Goal: Task Accomplishment & Management: Manage account settings

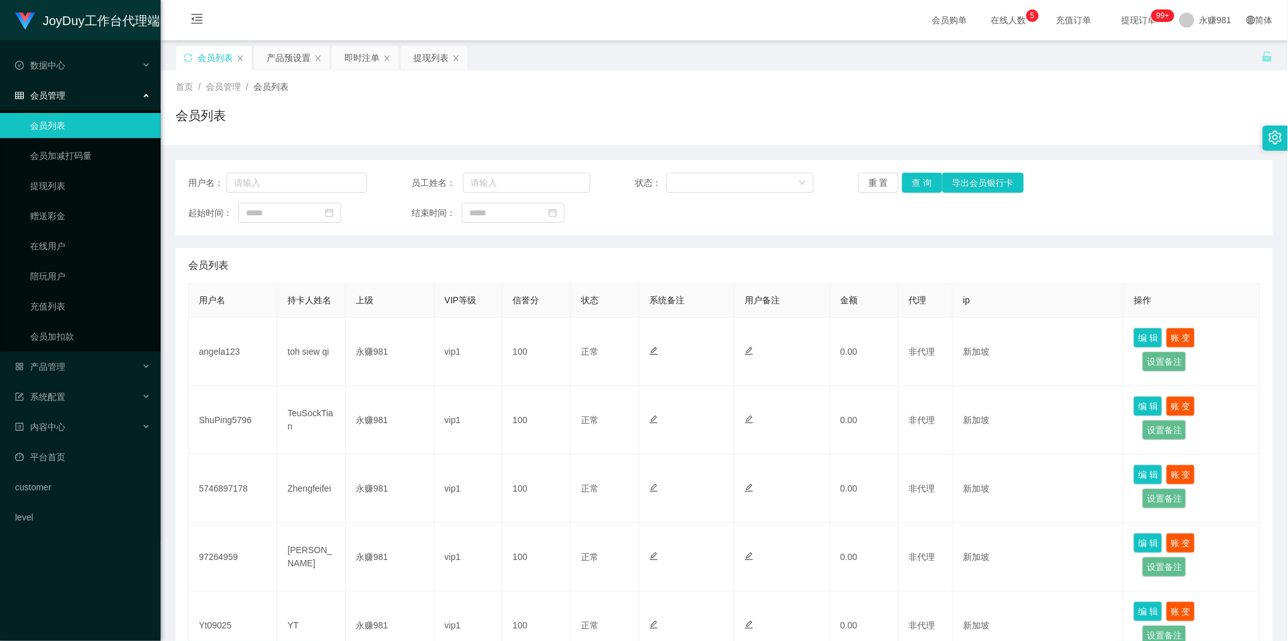
click at [706, 250] on div "会员列表" at bounding box center [724, 265] width 1072 height 35
click at [917, 181] on button "查 询" at bounding box center [922, 183] width 40 height 20
click at [695, 218] on div "起始时间： 结束时间：" at bounding box center [724, 213] width 1072 height 20
click at [913, 184] on button "查 询" at bounding box center [922, 183] width 40 height 20
click at [921, 183] on button "查 询" at bounding box center [922, 183] width 40 height 20
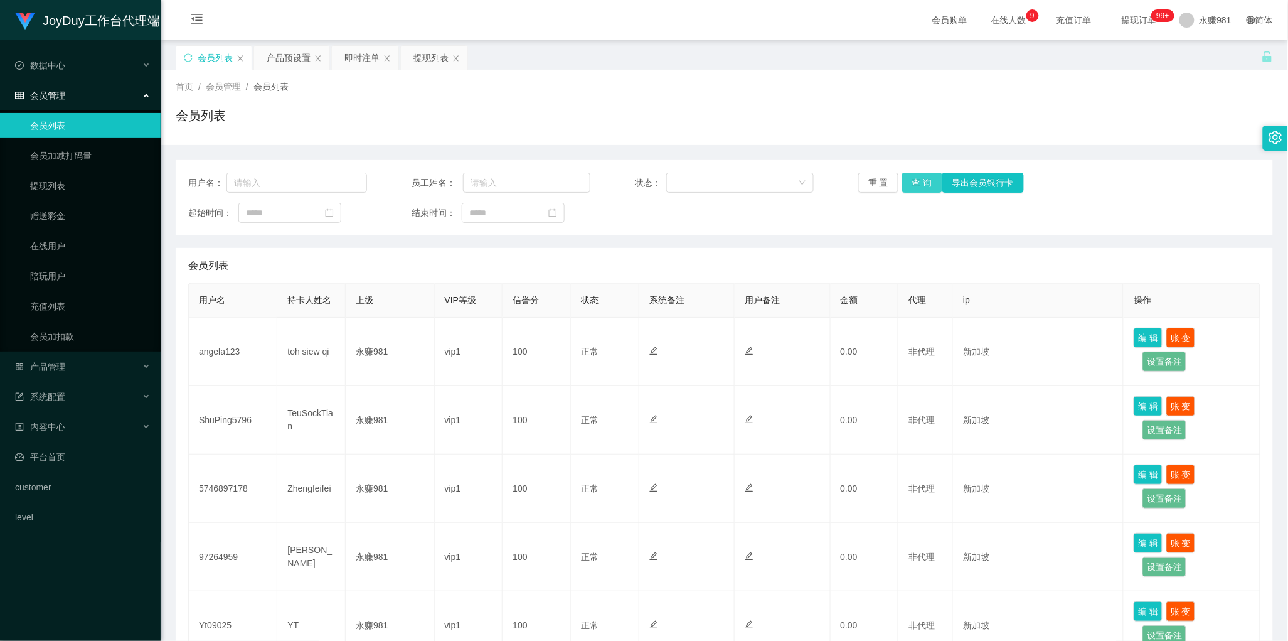
click at [908, 187] on button "查 询" at bounding box center [922, 183] width 40 height 20
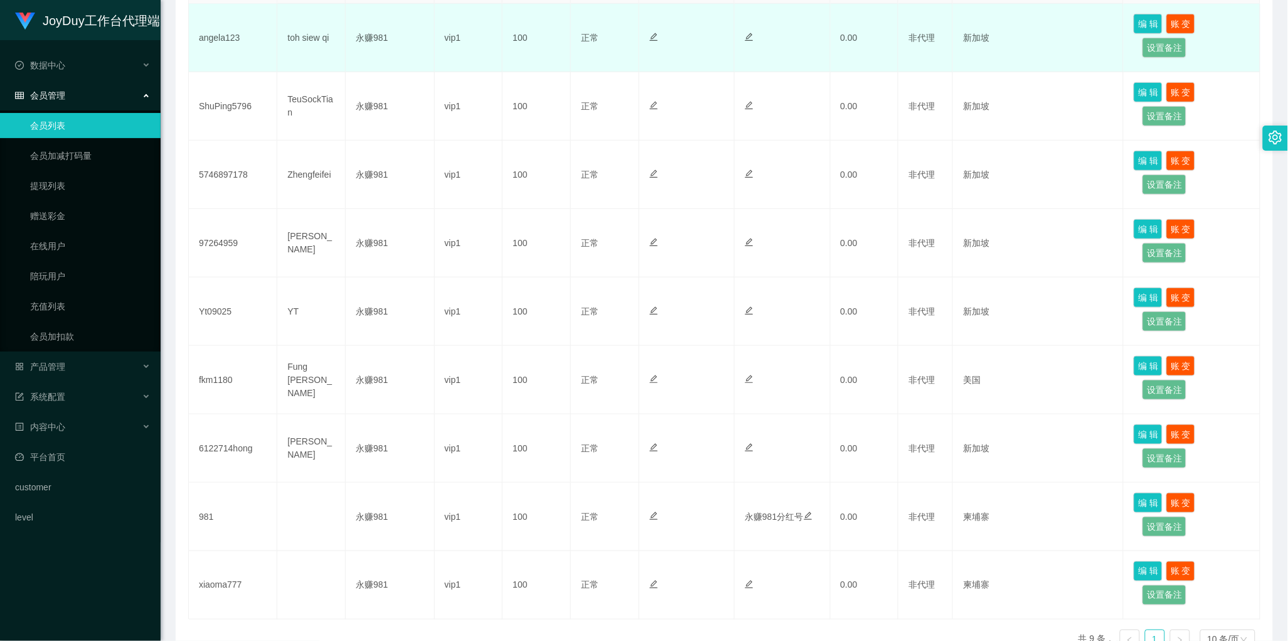
scroll to position [392, 0]
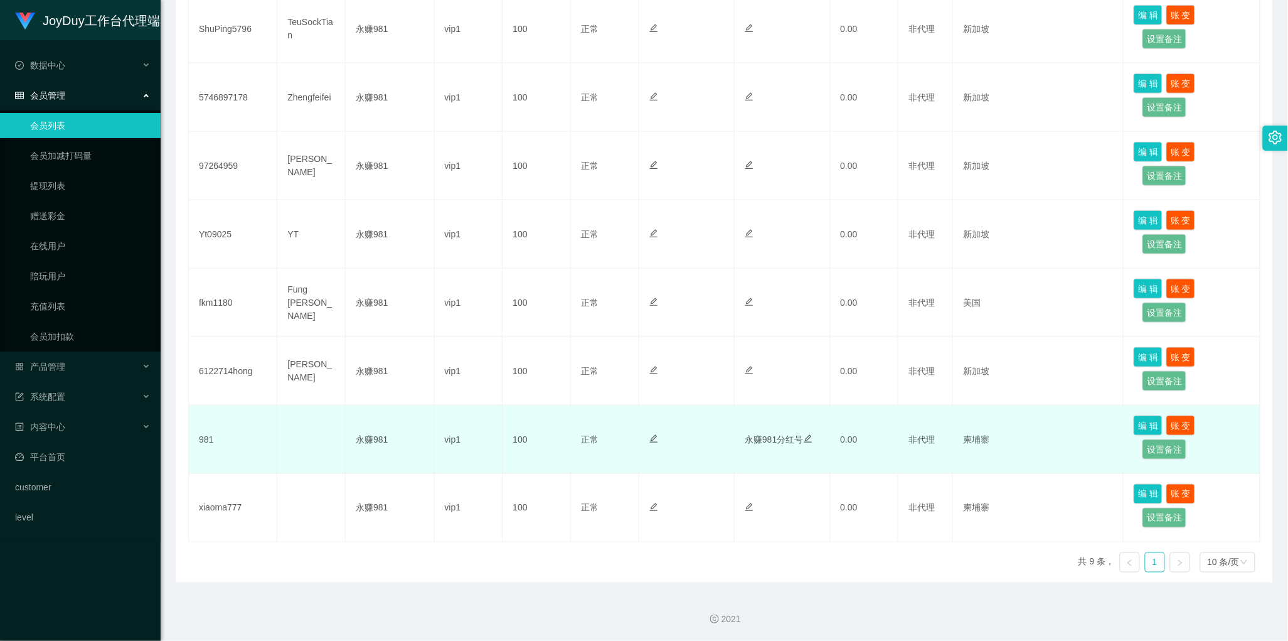
click at [322, 459] on td at bounding box center [311, 439] width 68 height 68
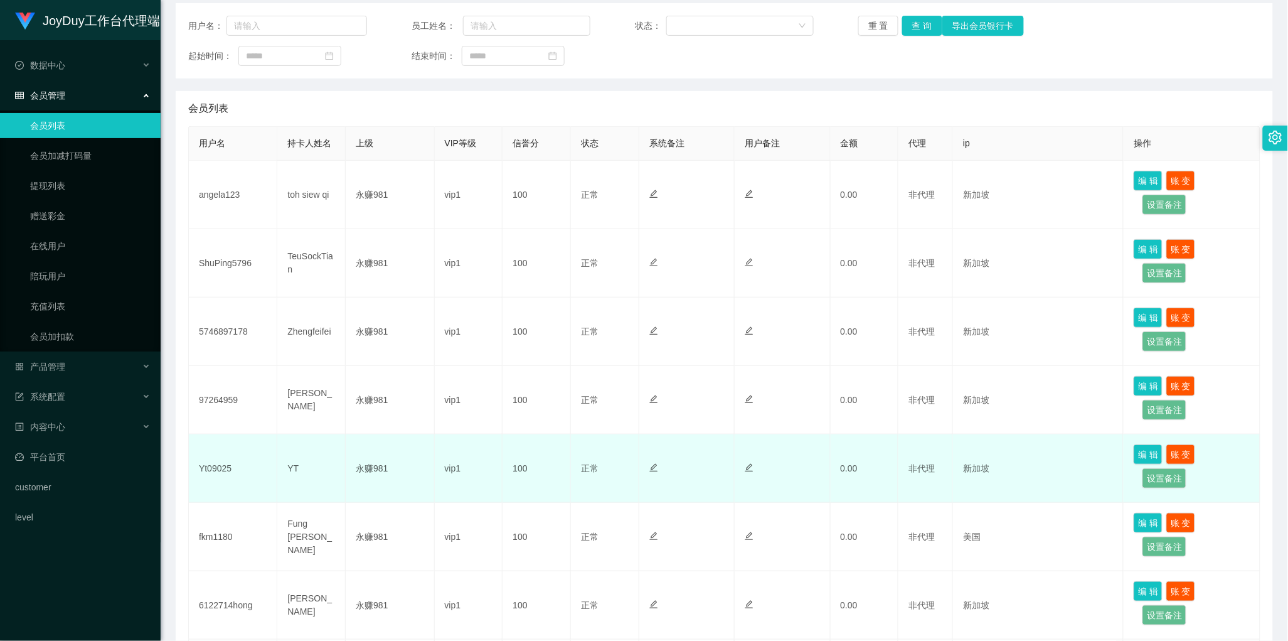
scroll to position [0, 0]
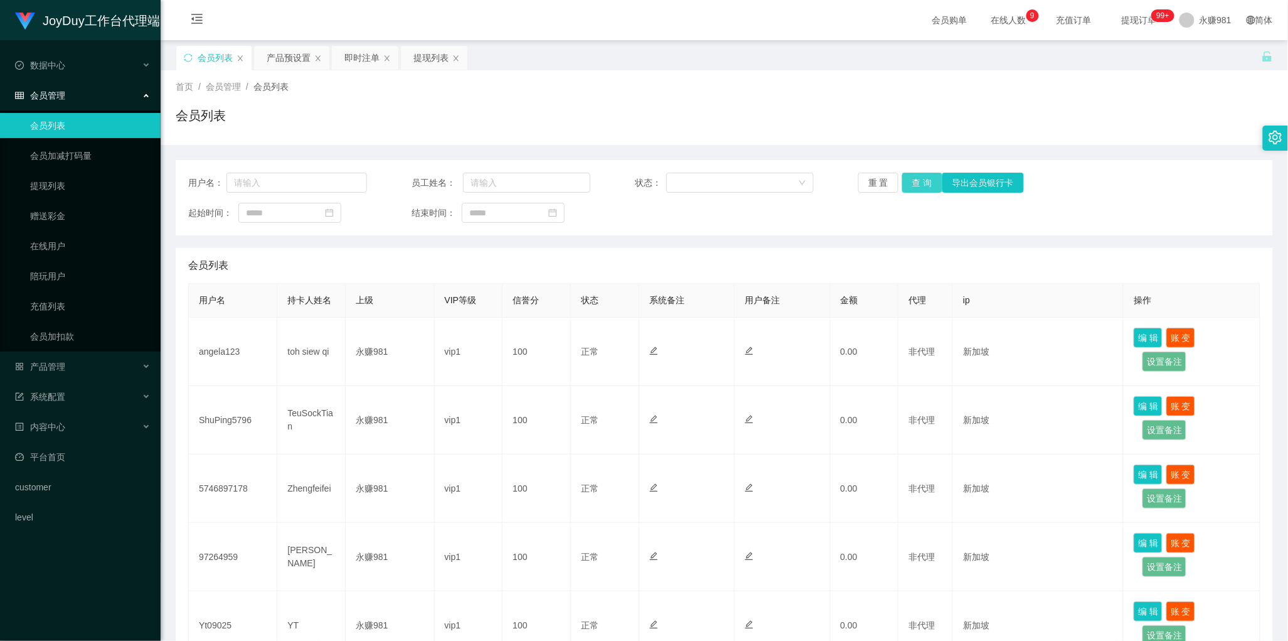
click at [919, 181] on button "查 询" at bounding box center [922, 183] width 40 height 20
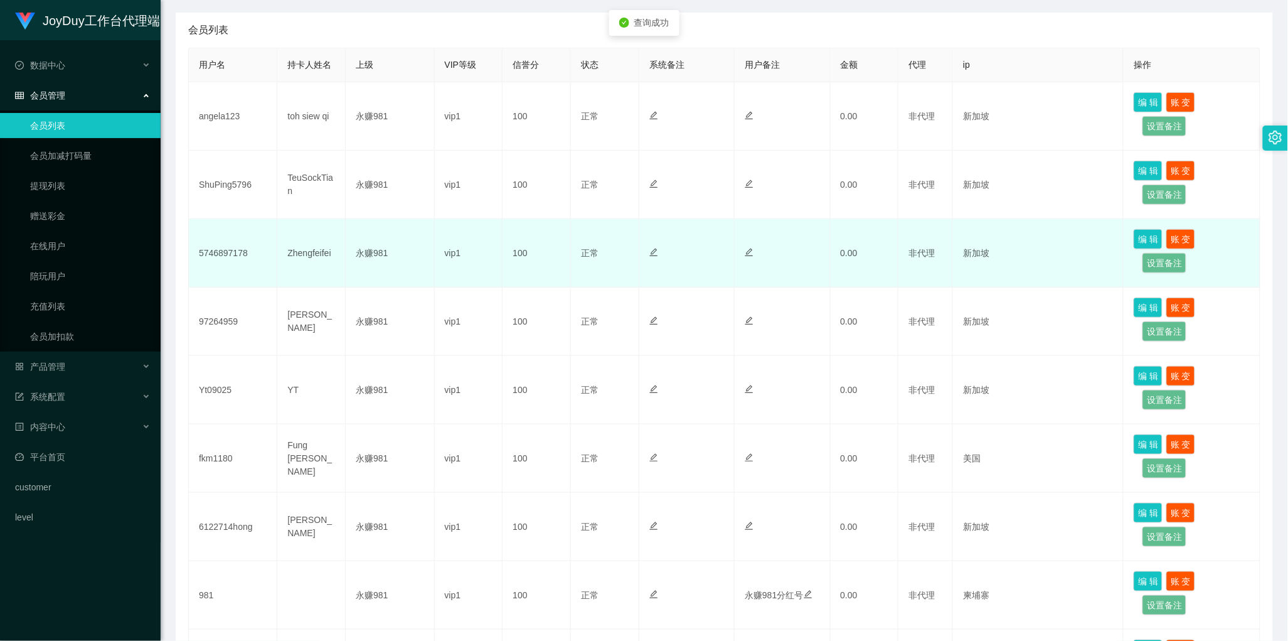
scroll to position [392, 0]
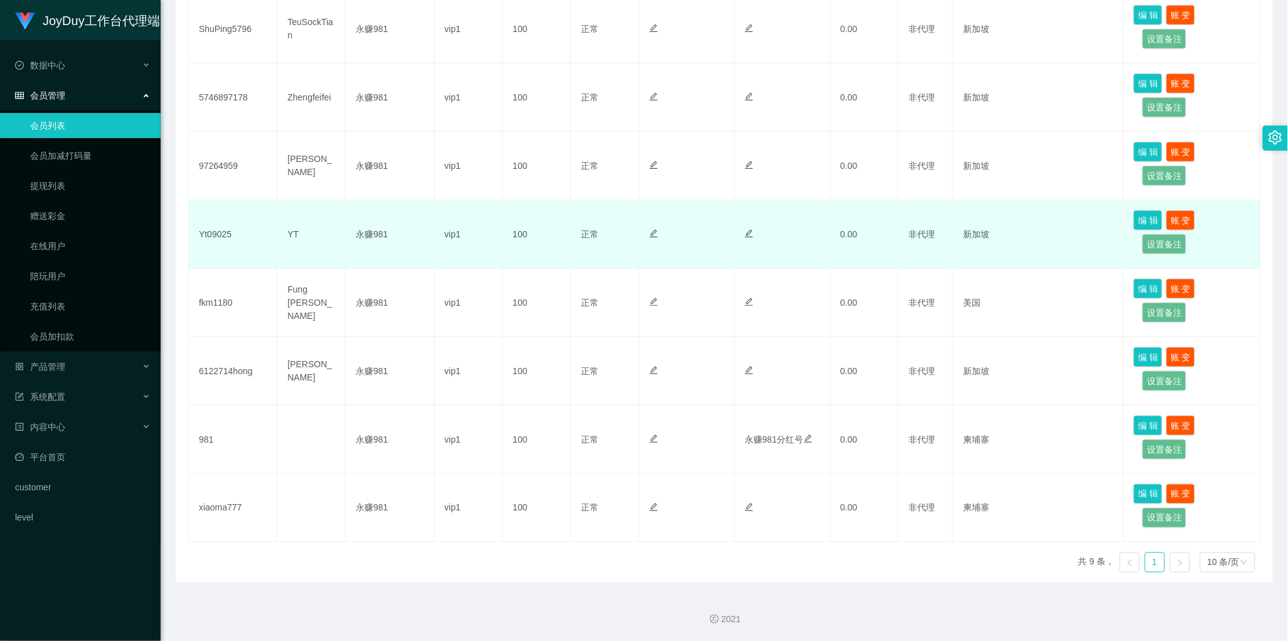
click at [513, 251] on td "100" at bounding box center [537, 234] width 68 height 68
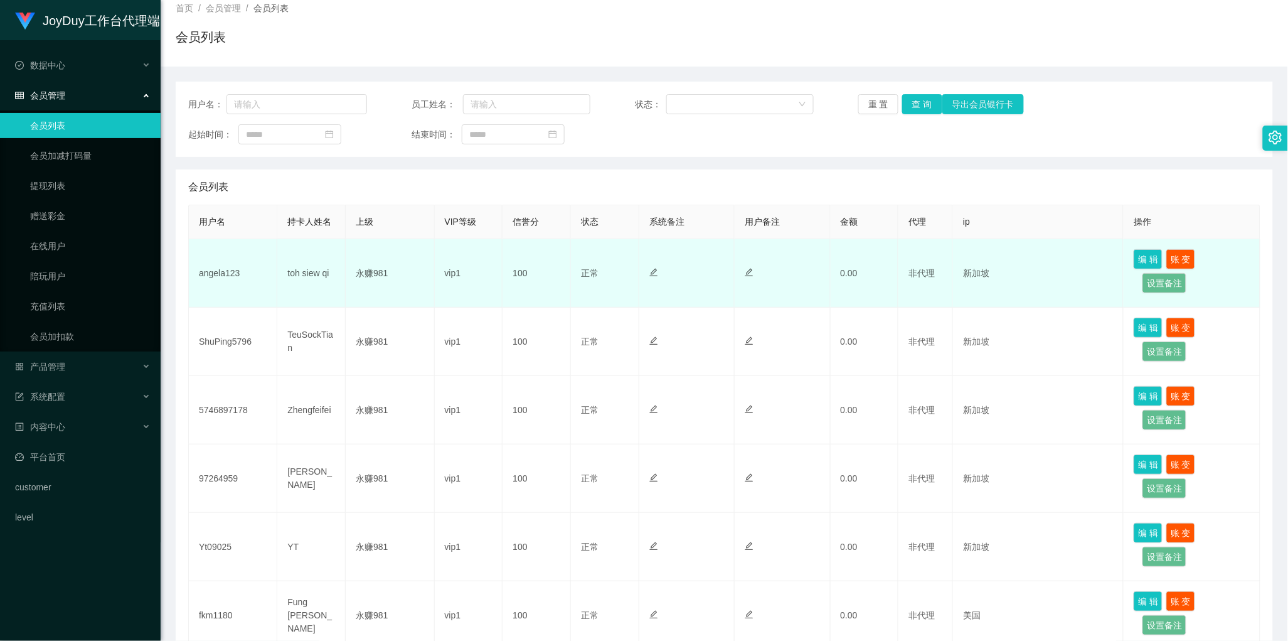
scroll to position [0, 0]
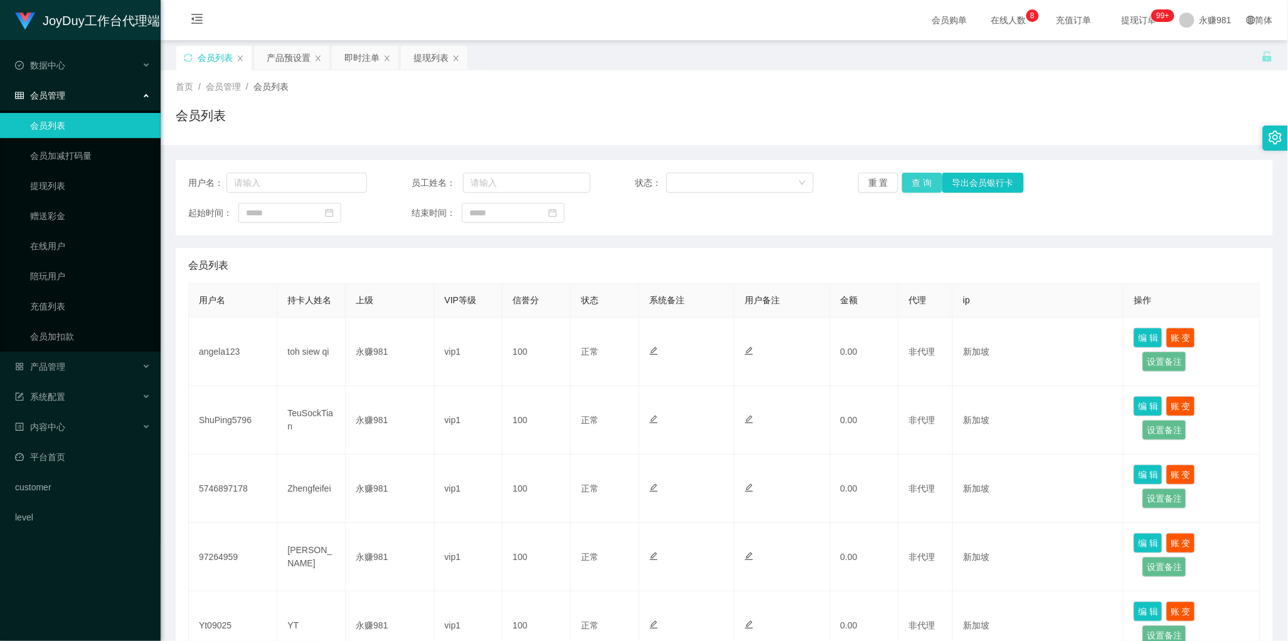
click at [915, 190] on button "查 询" at bounding box center [922, 183] width 40 height 20
click at [607, 254] on div "会员列表" at bounding box center [724, 265] width 1072 height 35
click at [917, 186] on button "查 询" at bounding box center [922, 183] width 40 height 20
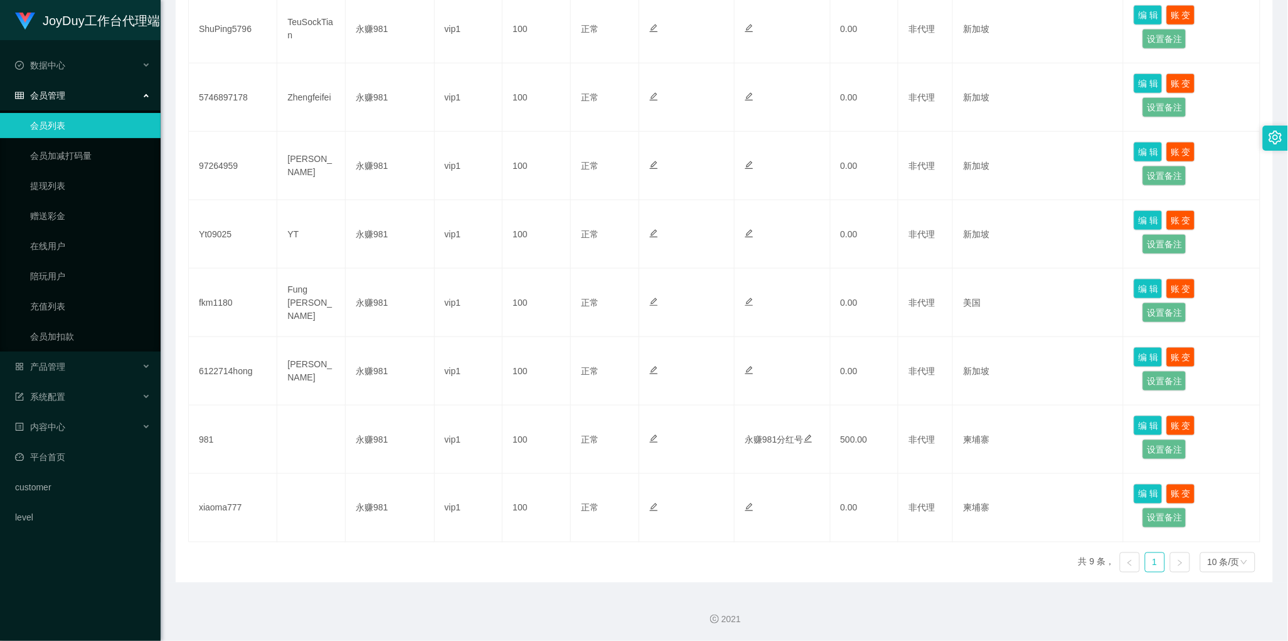
scroll to position [314, 0]
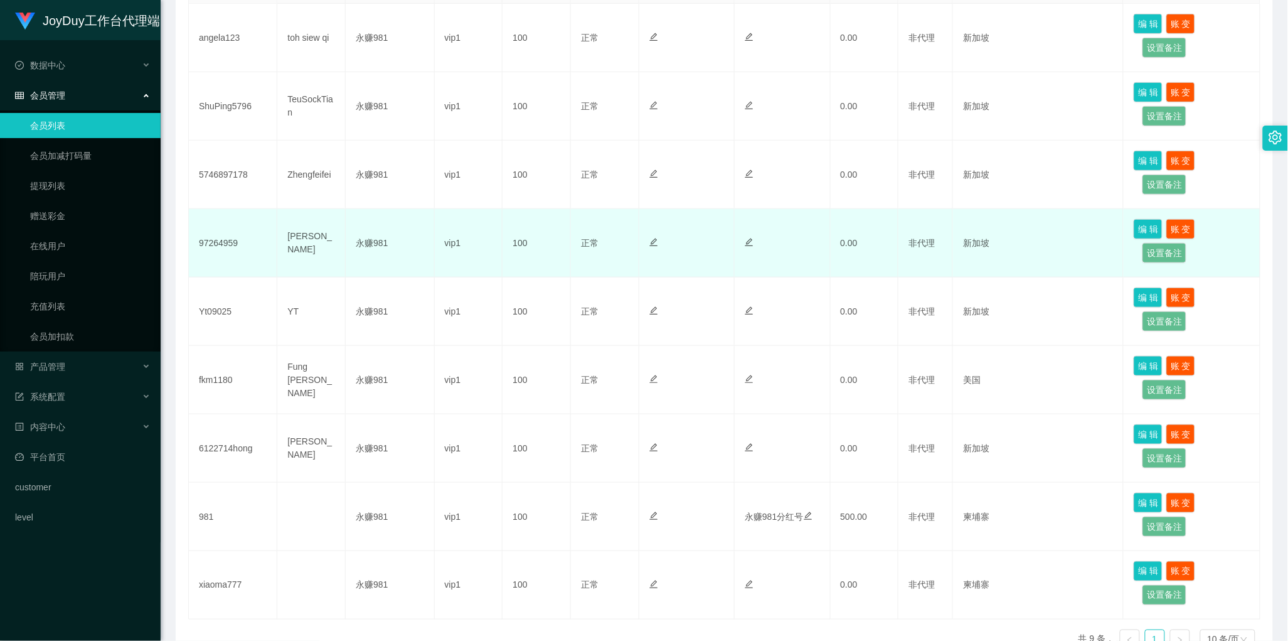
click at [478, 221] on td "vip1" at bounding box center [469, 243] width 68 height 68
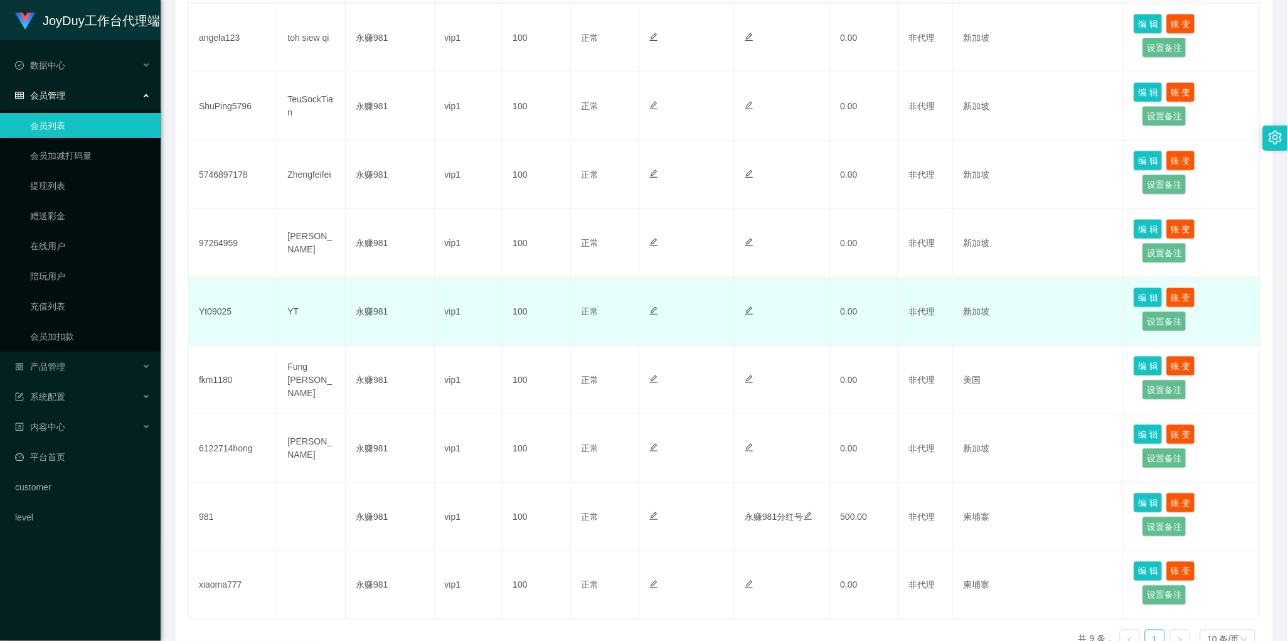
scroll to position [78, 0]
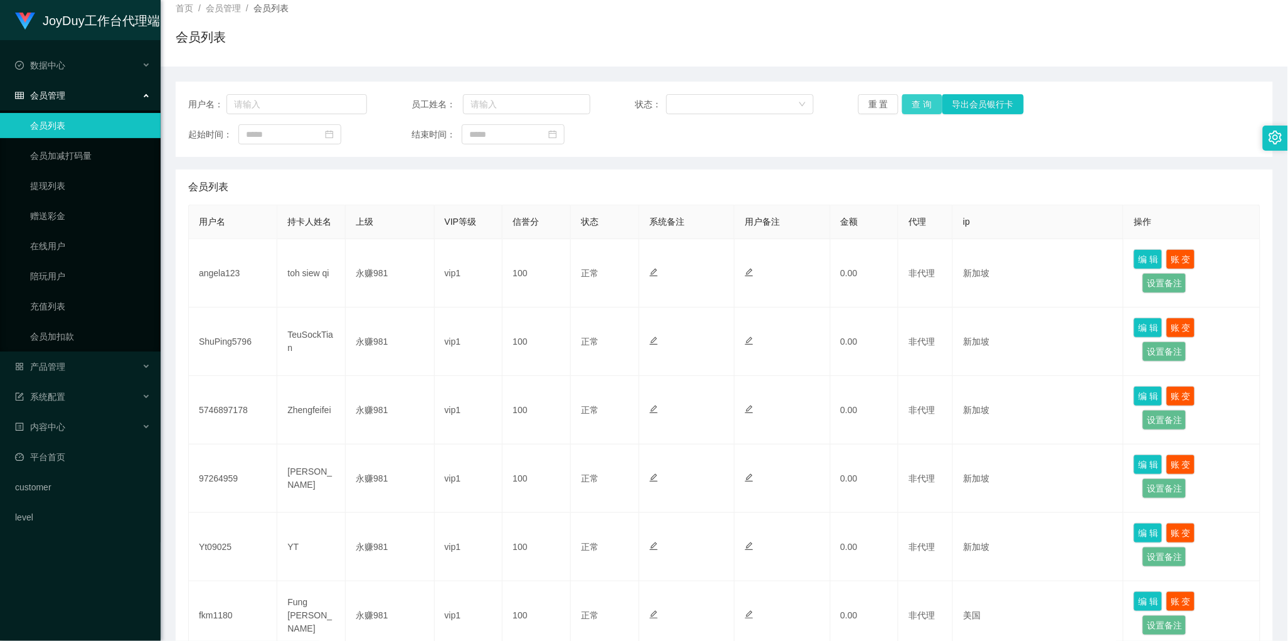
click at [910, 104] on button "查 询" at bounding box center [922, 104] width 40 height 20
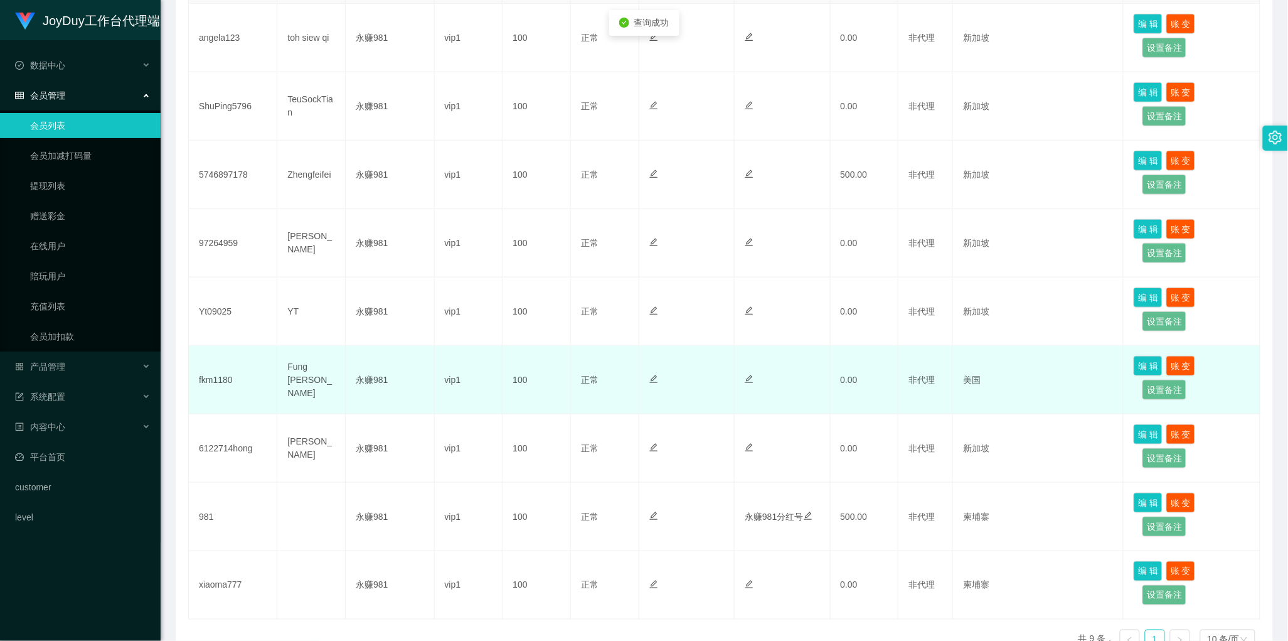
scroll to position [392, 0]
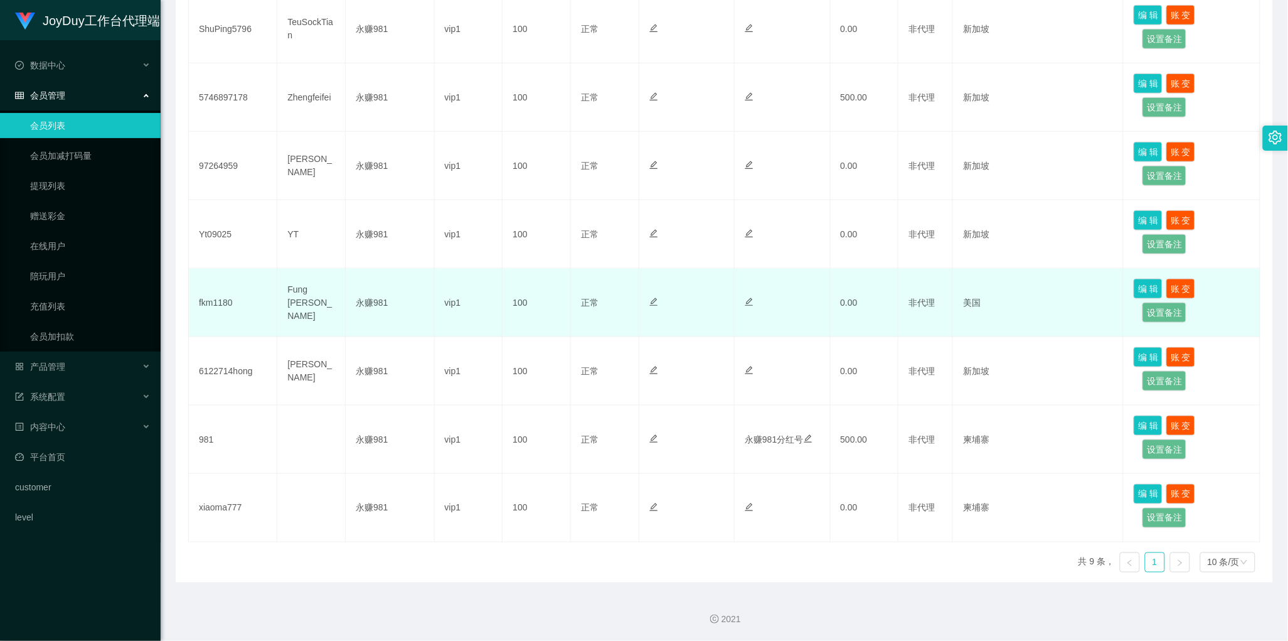
click at [639, 277] on td at bounding box center [686, 303] width 95 height 68
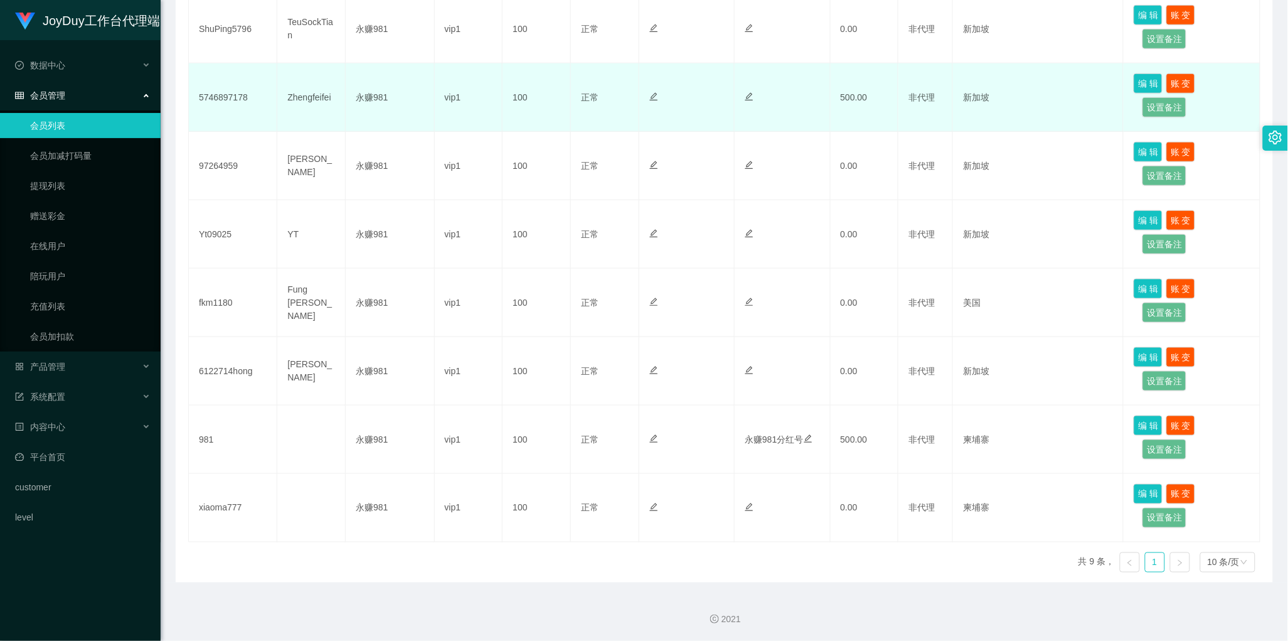
scroll to position [157, 0]
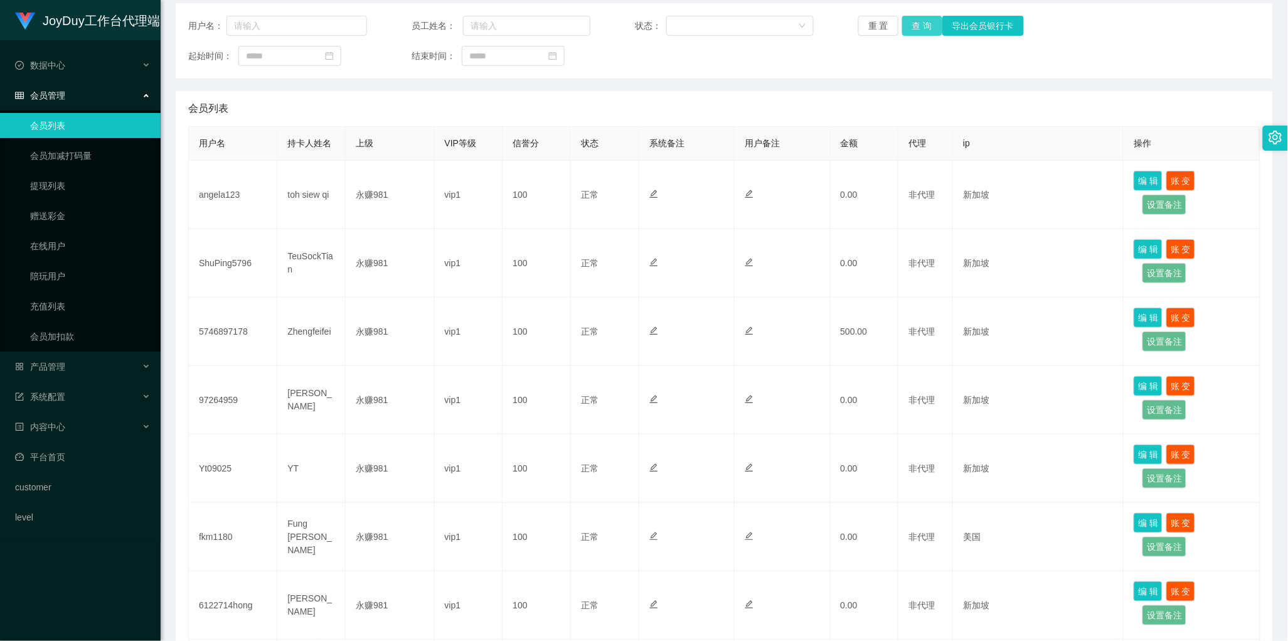
click at [916, 27] on button "查 询" at bounding box center [922, 26] width 40 height 20
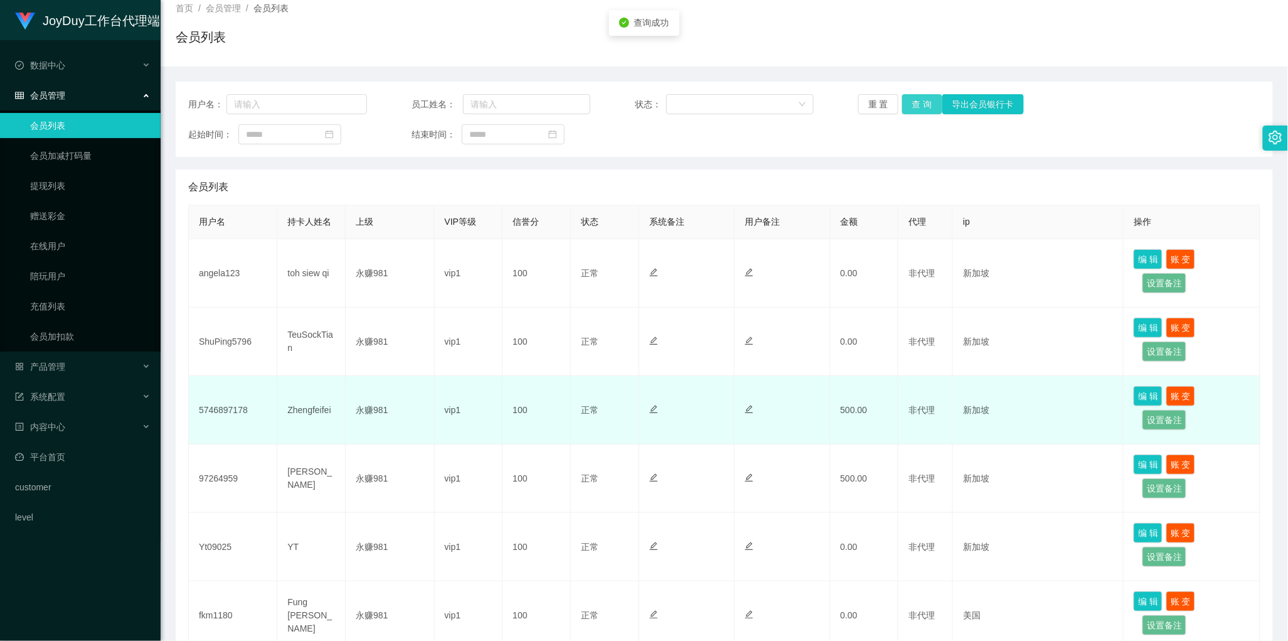
scroll to position [0, 0]
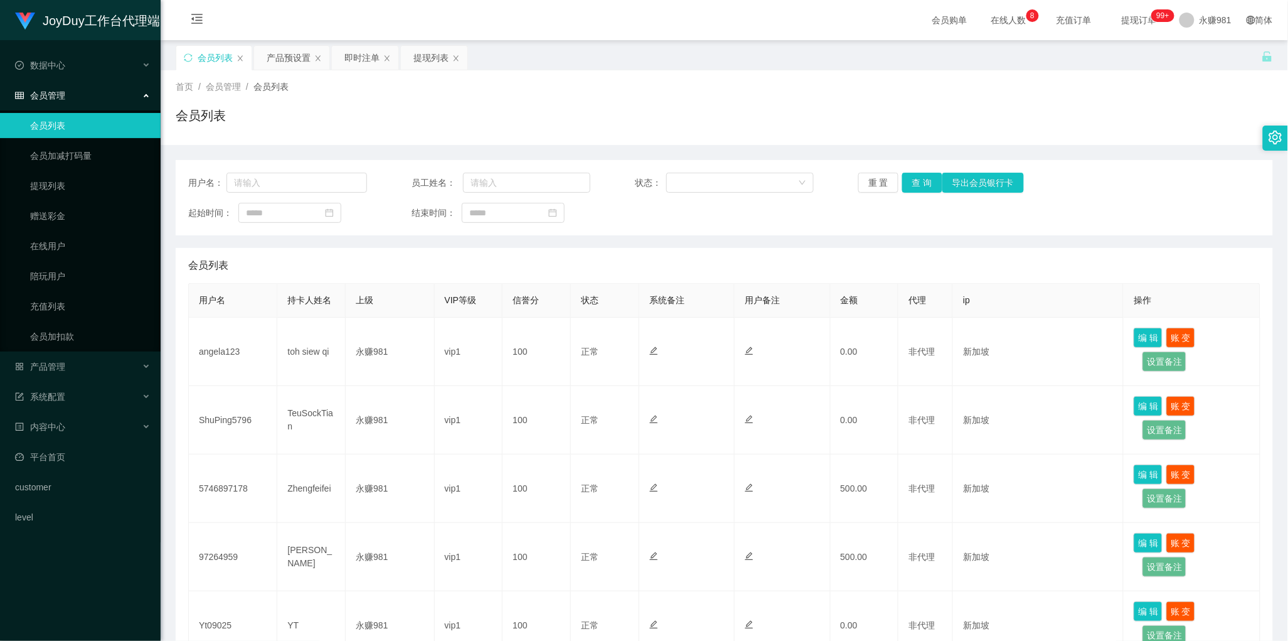
drag, startPoint x: 311, startPoint y: 126, endPoint x: 311, endPoint y: 114, distance: 11.9
click at [311, 126] on div "会员列表" at bounding box center [724, 120] width 1097 height 29
click at [289, 60] on div "产品预设置" at bounding box center [289, 58] width 44 height 24
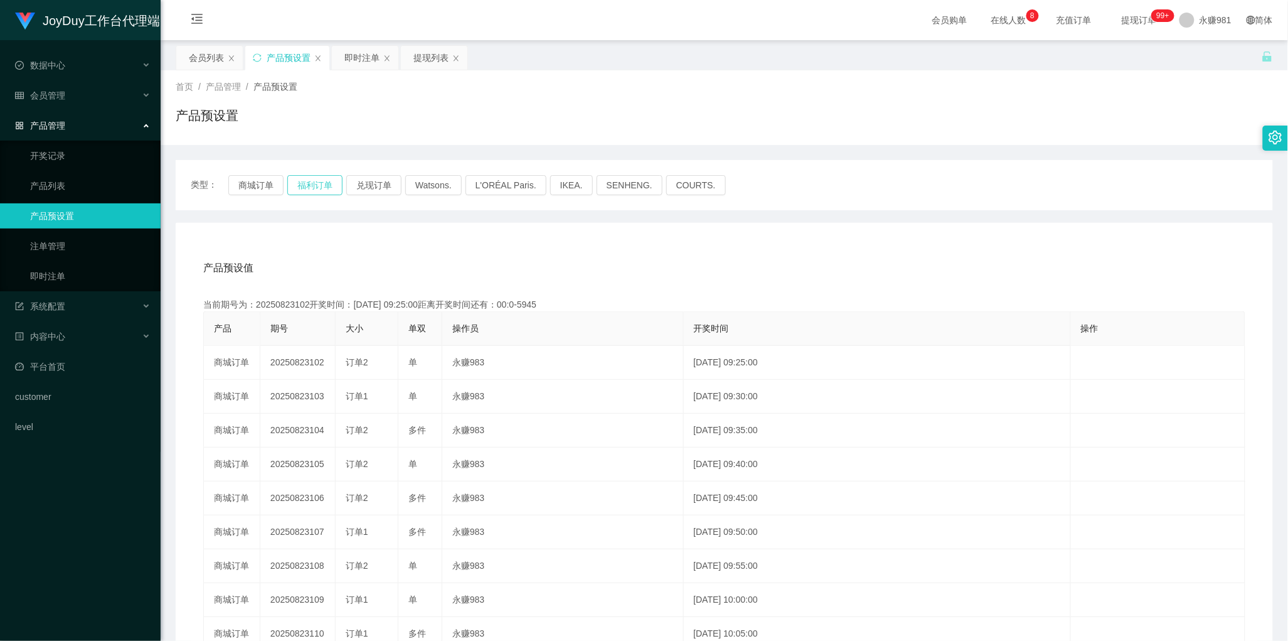
click at [312, 186] on button "福利订单" at bounding box center [314, 185] width 55 height 20
click at [253, 179] on button "商城订单" at bounding box center [255, 185] width 55 height 20
click at [312, 185] on button "福利订单" at bounding box center [314, 185] width 55 height 20
click at [349, 58] on div "即时注单" at bounding box center [361, 58] width 35 height 24
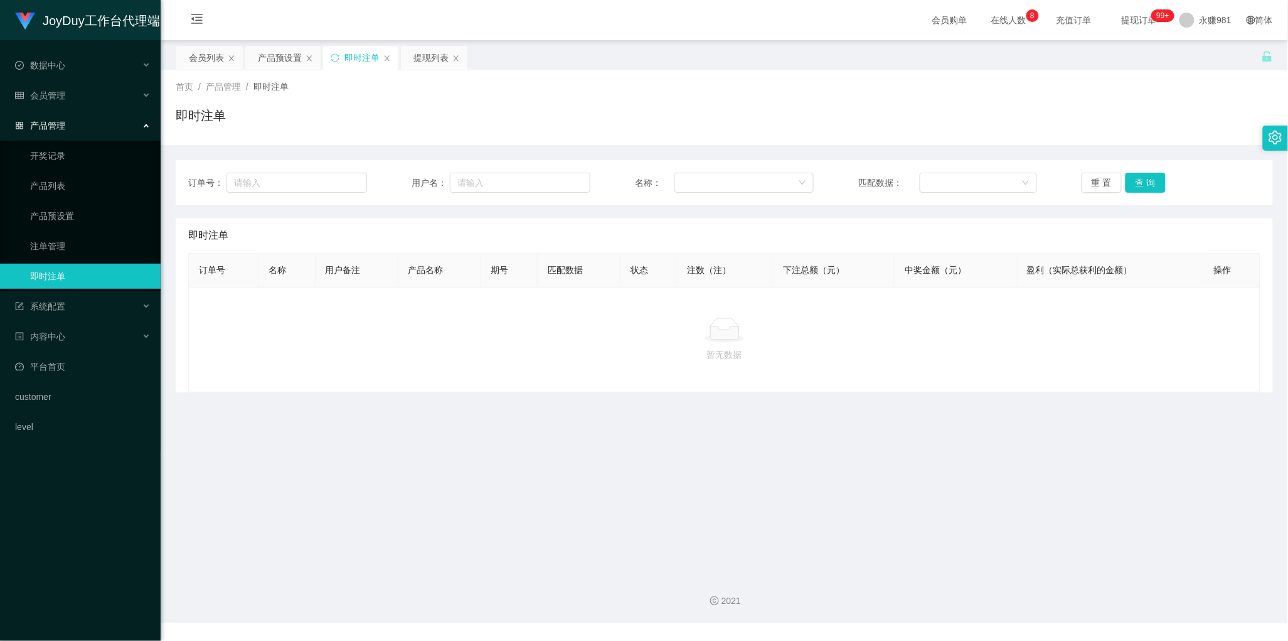
click at [482, 320] on div at bounding box center [724, 329] width 1051 height 25
click at [1144, 179] on button "查 询" at bounding box center [1146, 183] width 40 height 20
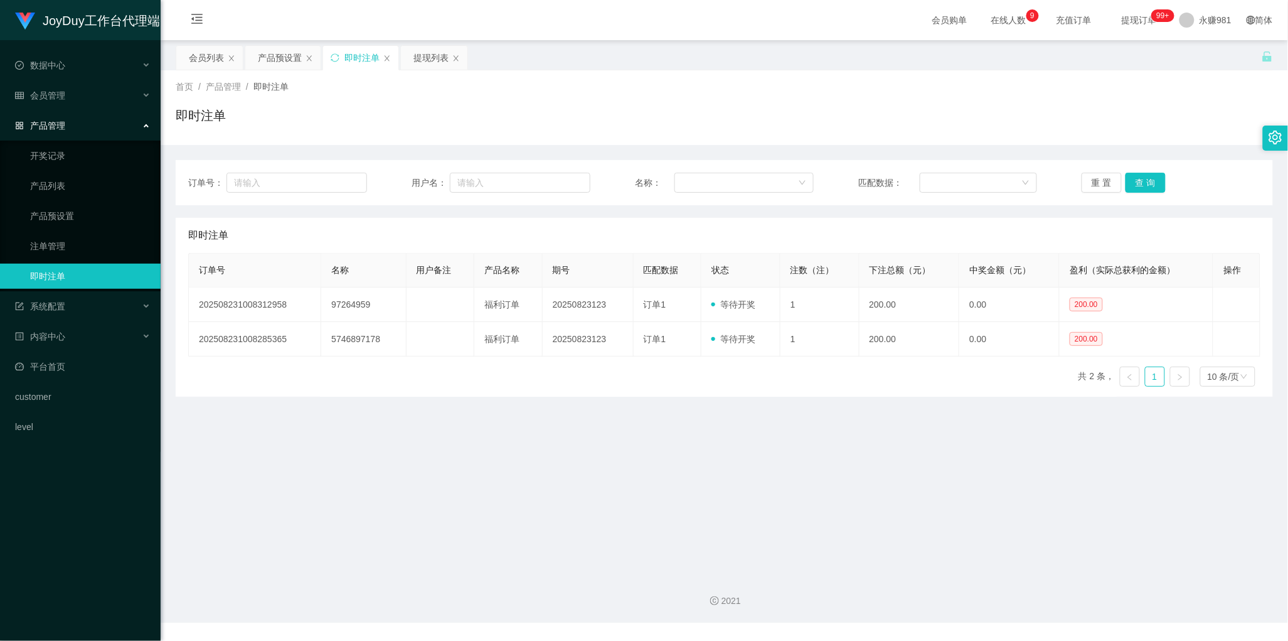
drag, startPoint x: 387, startPoint y: 403, endPoint x: 727, endPoint y: 329, distance: 347.4
click at [387, 403] on main "关闭左侧 关闭右侧 关闭其它 刷新页面 会员列表 产品预设置 即时注单 提现列表 首页 / 产品管理 / 即时注单 / 即时注单 订单号： 用户名： 名称： …" at bounding box center [724, 302] width 1127 height 524
click at [1142, 179] on button "查 询" at bounding box center [1146, 183] width 40 height 20
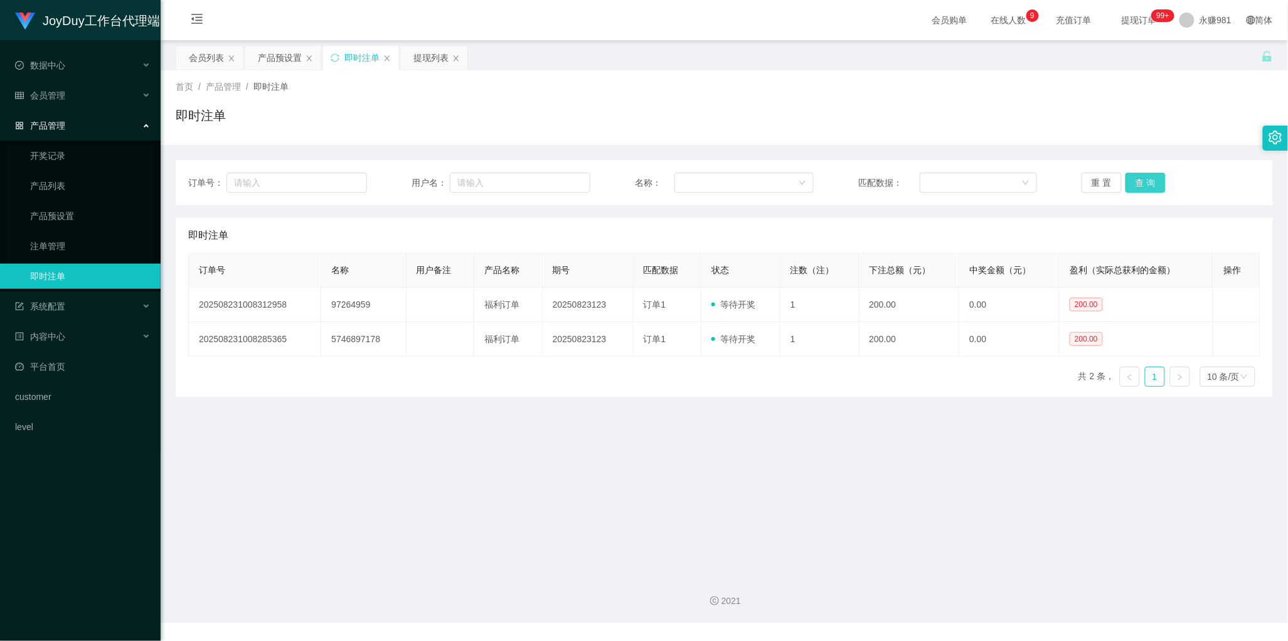
click at [1152, 184] on button "查 询" at bounding box center [1146, 183] width 40 height 20
drag, startPoint x: 715, startPoint y: 540, endPoint x: 745, endPoint y: 510, distance: 42.1
click at [715, 540] on main "关闭左侧 关闭右侧 关闭其它 刷新页面 会员列表 产品预设置 即时注单 提现列表 首页 / 产品管理 / 即时注单 / 即时注单 订单号： 用户名： 名称： …" at bounding box center [724, 302] width 1127 height 524
click at [1136, 190] on button "查 询" at bounding box center [1146, 183] width 40 height 20
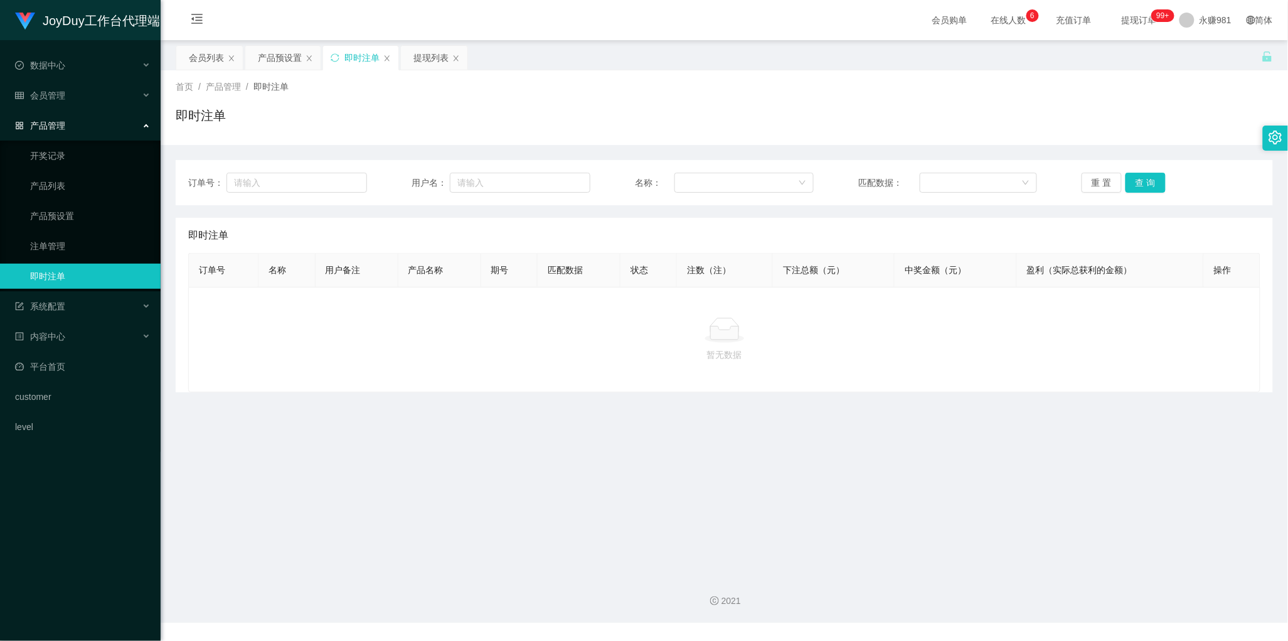
click at [866, 311] on div "暂无数据" at bounding box center [724, 339] width 1072 height 105
click at [431, 66] on div "提现列表" at bounding box center [430, 58] width 35 height 24
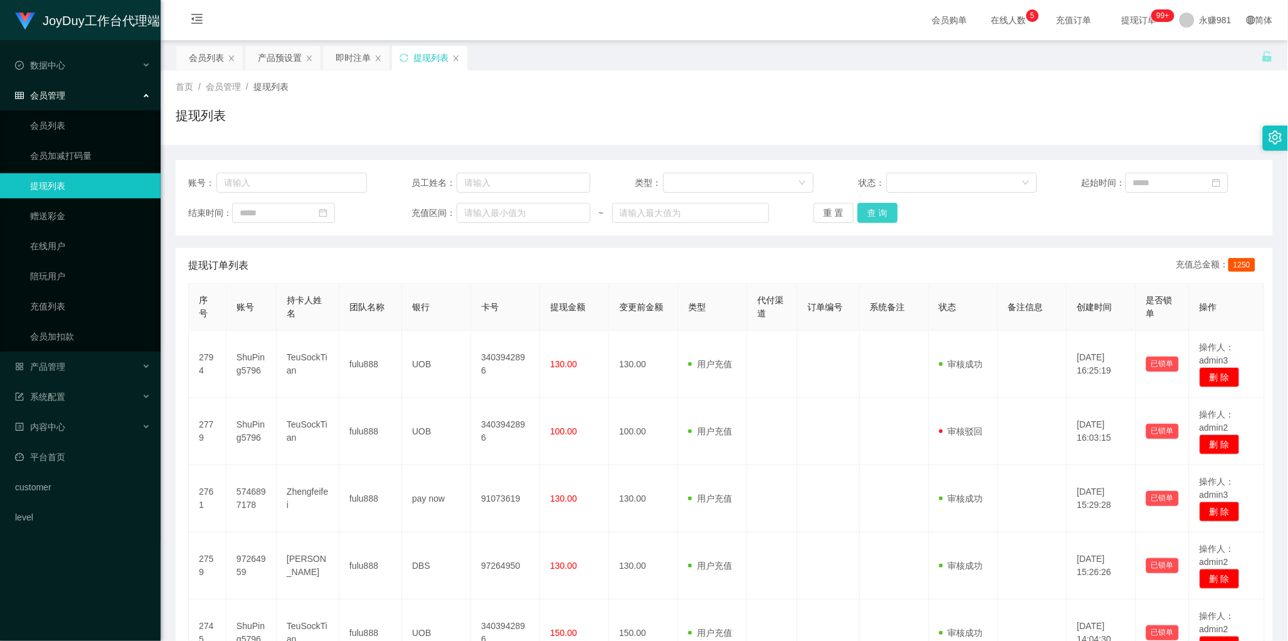
click at [874, 215] on button "查 询" at bounding box center [878, 213] width 40 height 20
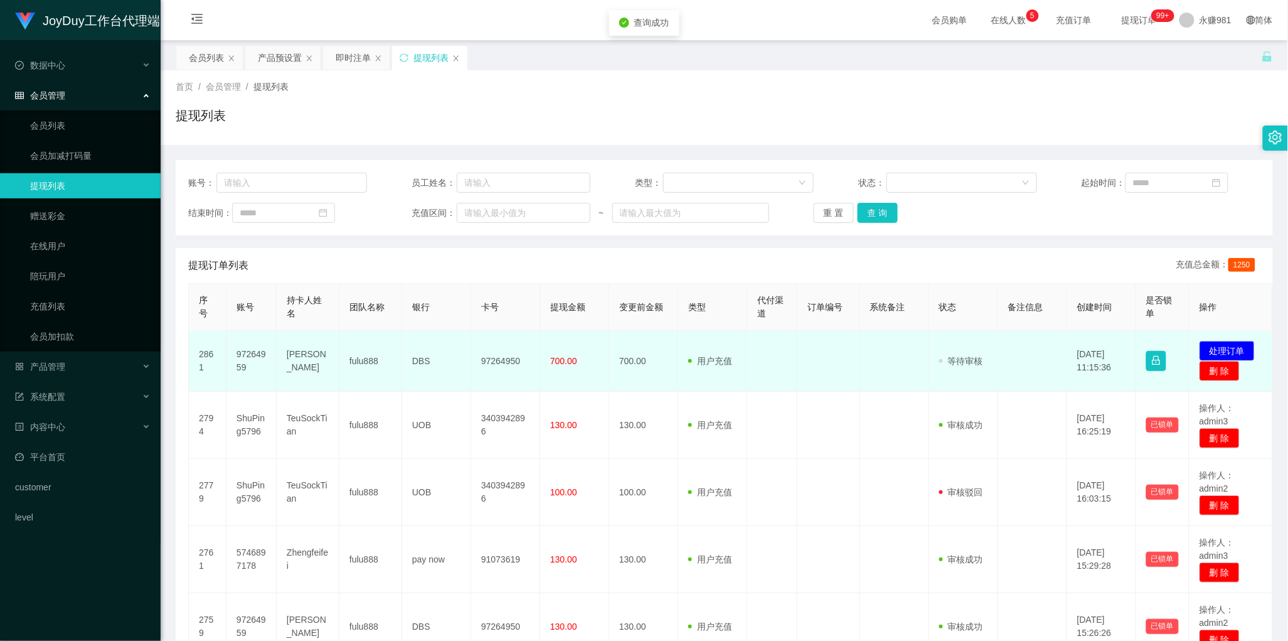
click at [246, 355] on td "97264959" at bounding box center [251, 361] width 50 height 61
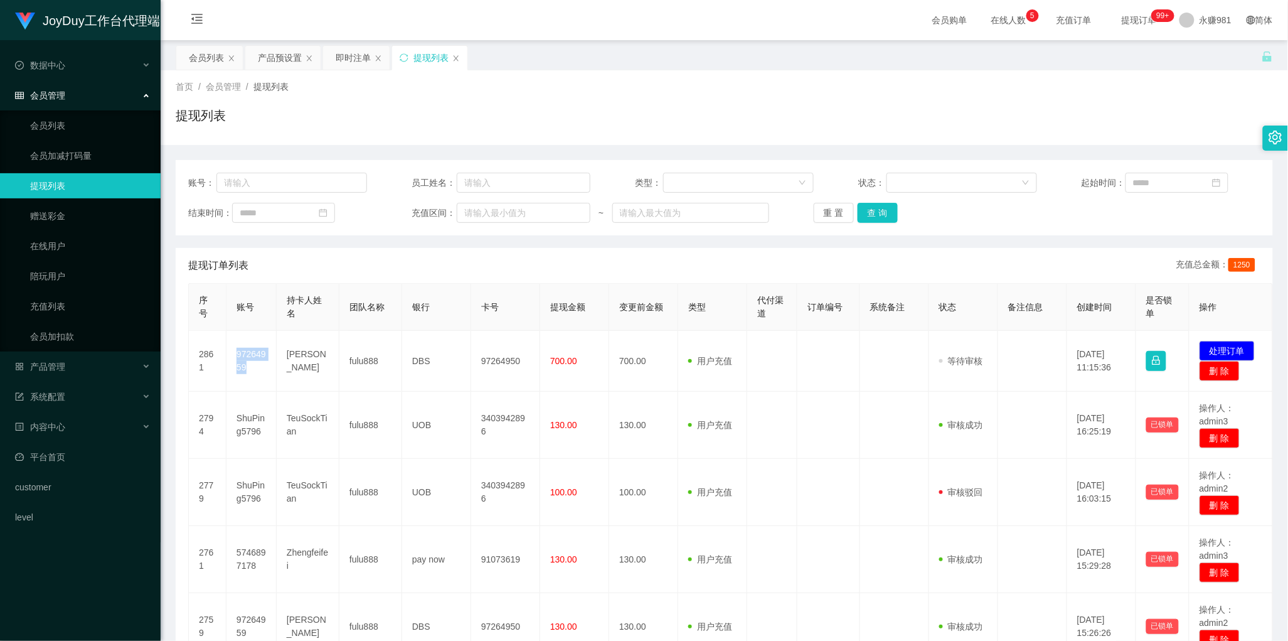
copy td "97264959"
click at [576, 262] on div "提现订单列表 充值总金额： 1250" at bounding box center [724, 265] width 1072 height 35
click at [867, 216] on button "查 询" at bounding box center [878, 213] width 40 height 20
click at [870, 214] on button "查 询" at bounding box center [878, 213] width 40 height 20
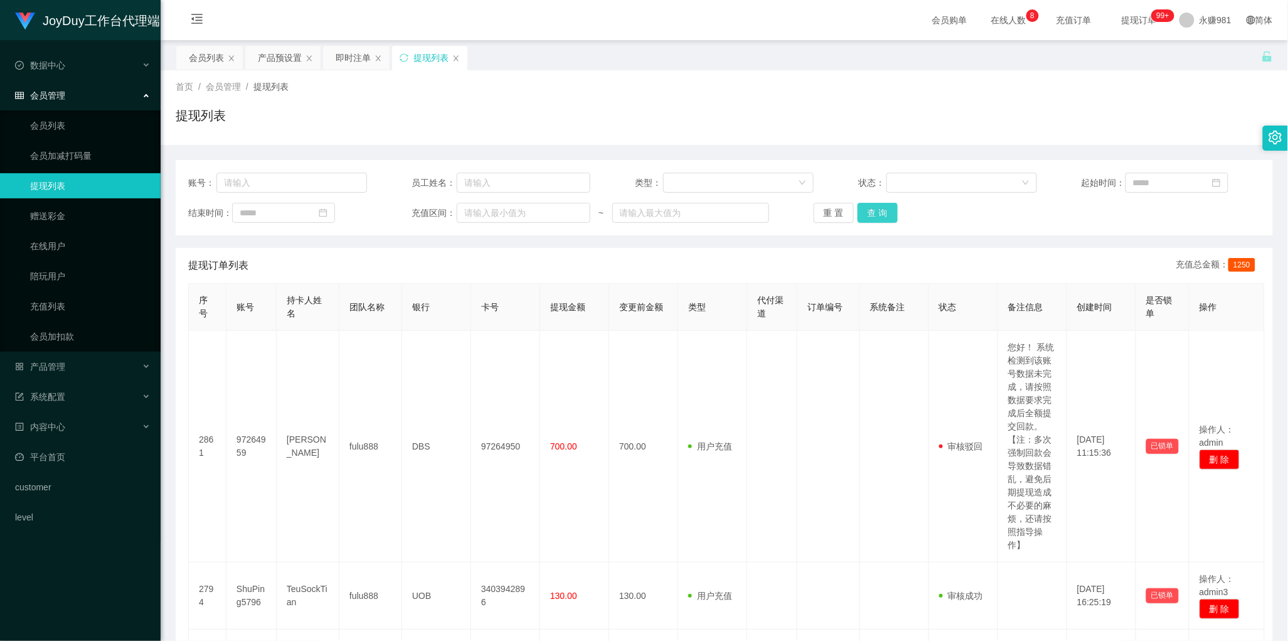
click at [873, 212] on button "查 询" at bounding box center [878, 213] width 40 height 20
